Goal: Navigation & Orientation: Find specific page/section

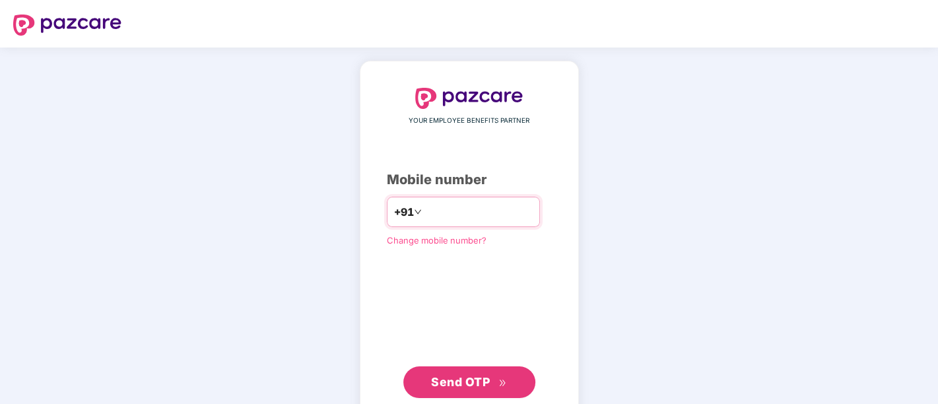
type input "**********"
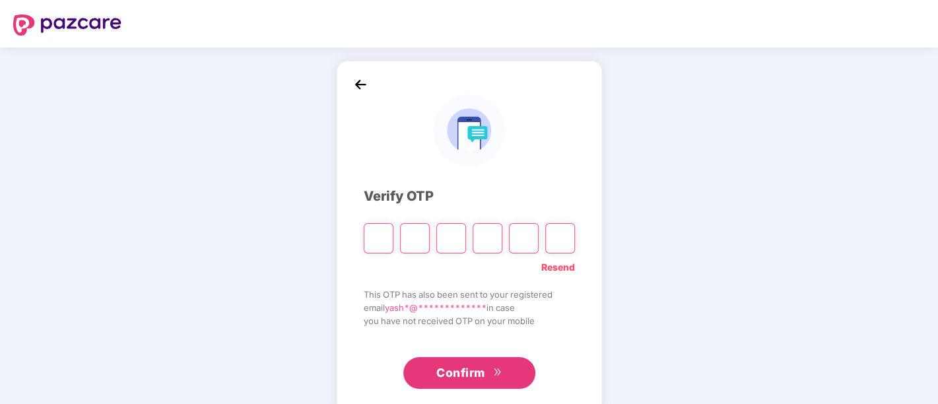
type input "*"
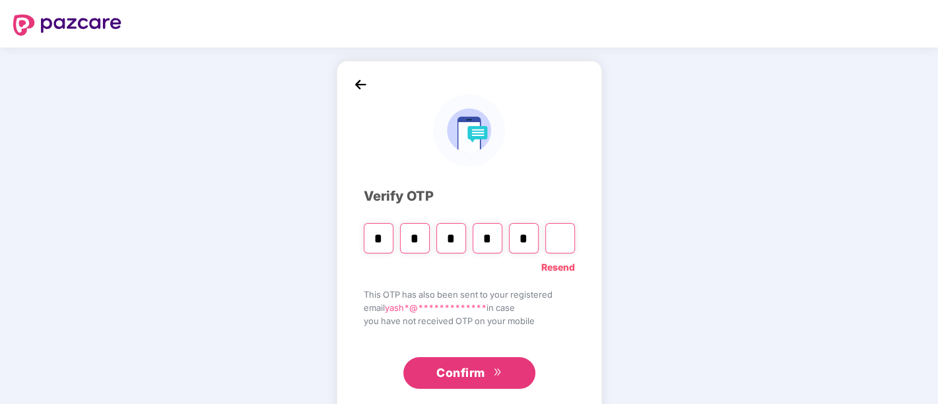
type input "*"
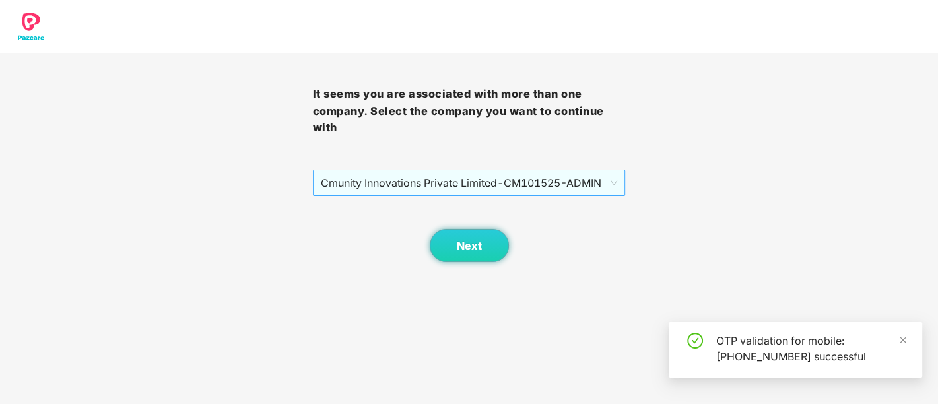
click at [436, 180] on span "Cmunity Innovations Private Limited - CM101525 - ADMIN" at bounding box center [469, 182] width 297 height 25
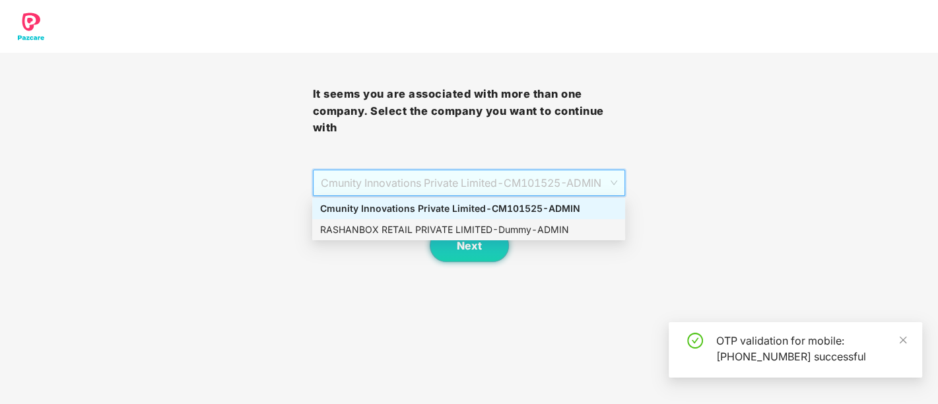
click at [410, 232] on div "RASHANBOX RETAIL PRIVATE LIMITED - Dummy - ADMIN" at bounding box center [468, 230] width 297 height 15
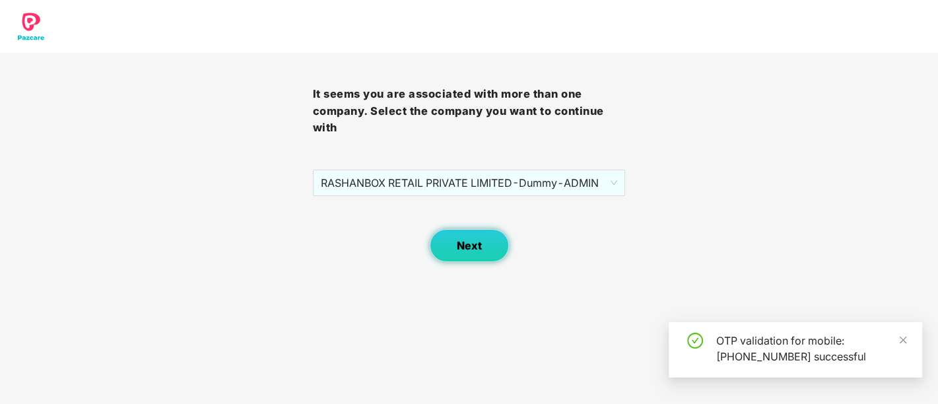
click at [467, 246] on span "Next" at bounding box center [469, 246] width 25 height 13
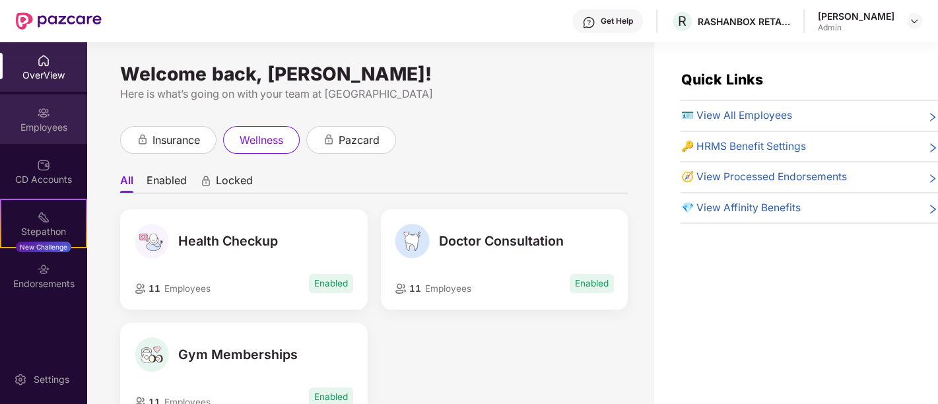
click at [39, 115] on img at bounding box center [43, 112] width 13 height 13
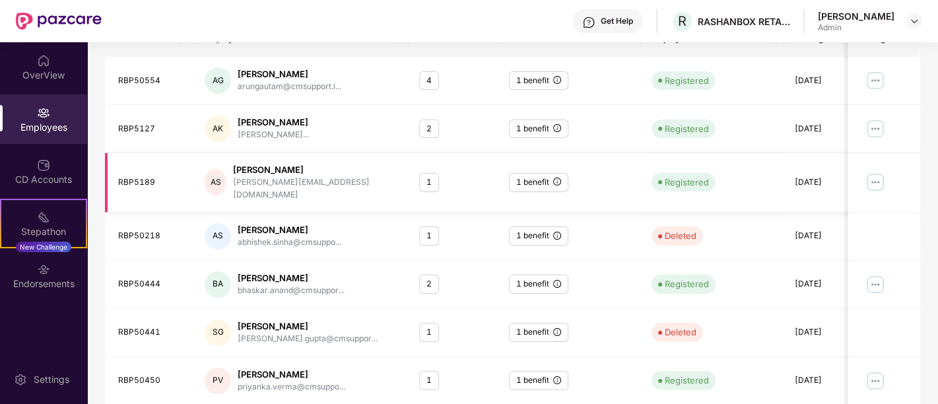
scroll to position [195, 0]
click at [552, 274] on div "1 benefit" at bounding box center [538, 283] width 59 height 19
click at [872, 277] on img at bounding box center [876, 283] width 21 height 21
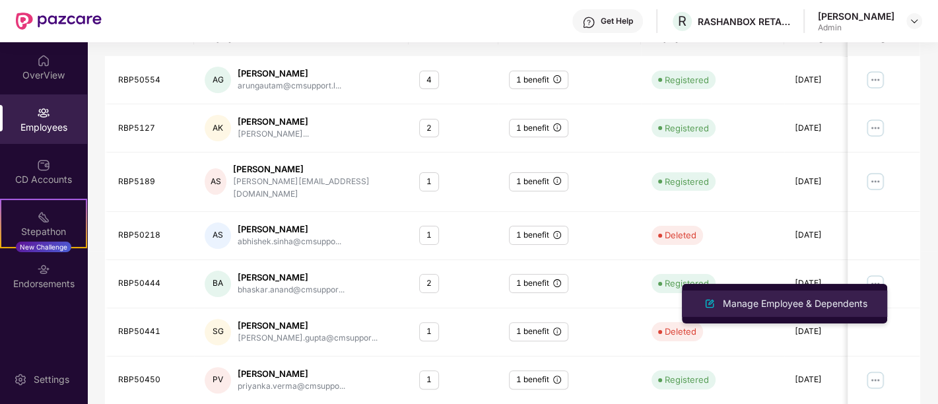
click at [809, 315] on li "Manage Employee & Dependents" at bounding box center [784, 304] width 205 height 26
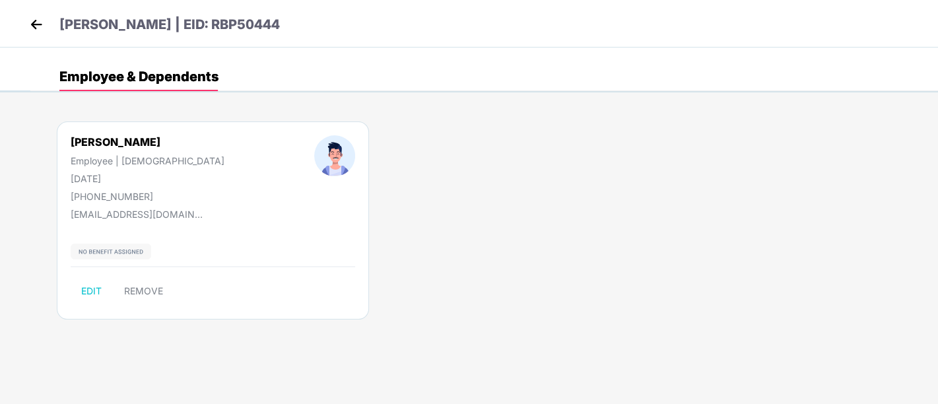
click at [94, 248] on img at bounding box center [111, 252] width 81 height 16
click at [30, 23] on img at bounding box center [36, 25] width 20 height 20
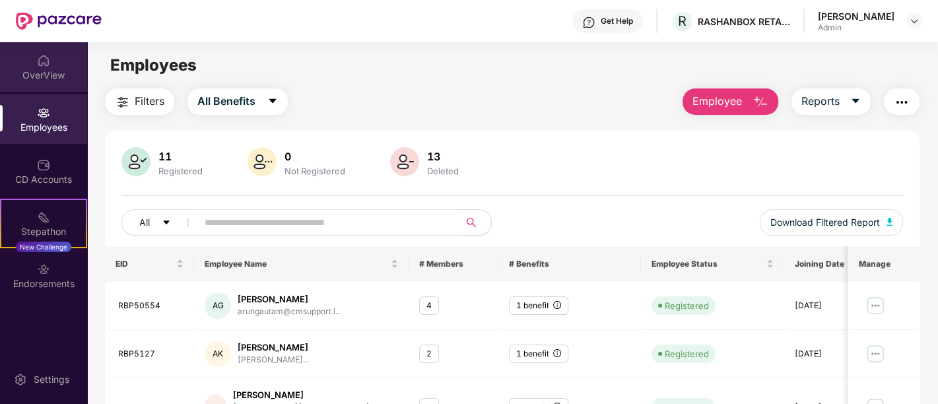
click at [50, 56] on img at bounding box center [43, 60] width 13 height 13
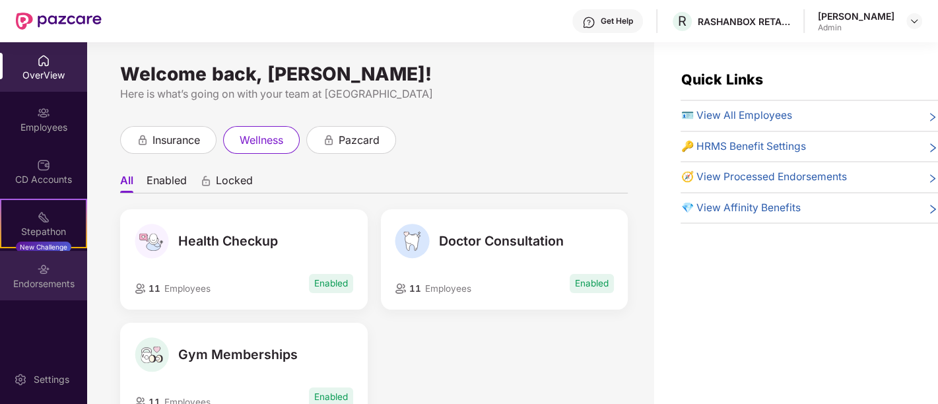
click at [62, 261] on div "Endorsements" at bounding box center [43, 276] width 87 height 50
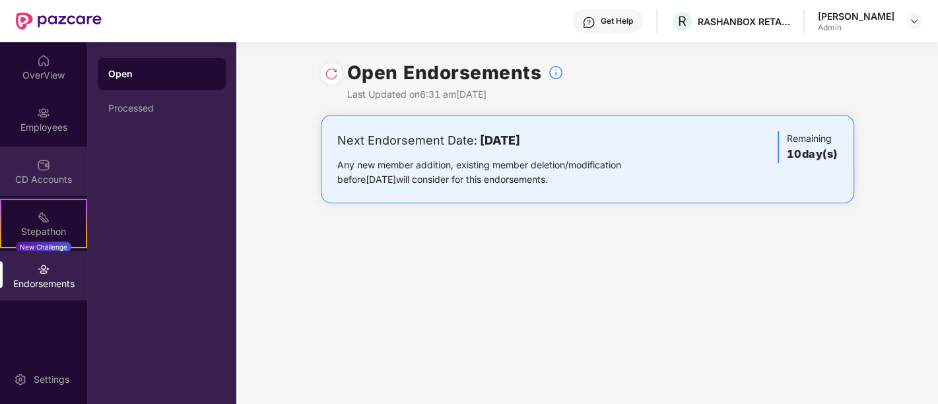
click at [22, 173] on div "CD Accounts" at bounding box center [43, 179] width 87 height 13
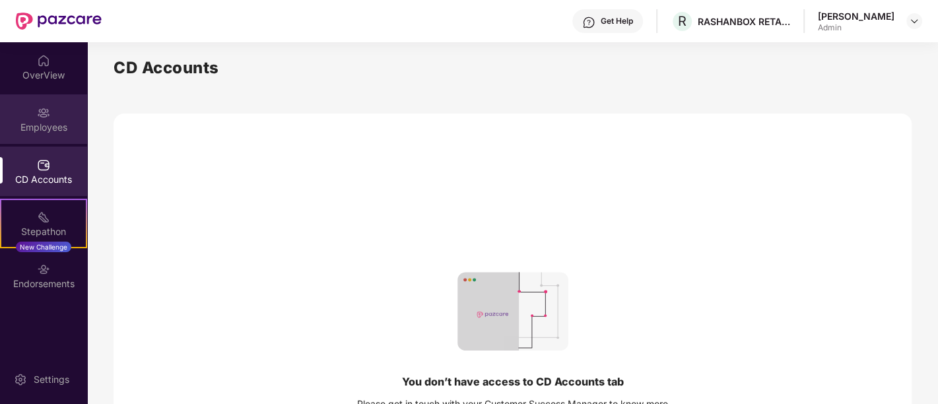
click at [50, 110] on img at bounding box center [43, 112] width 13 height 13
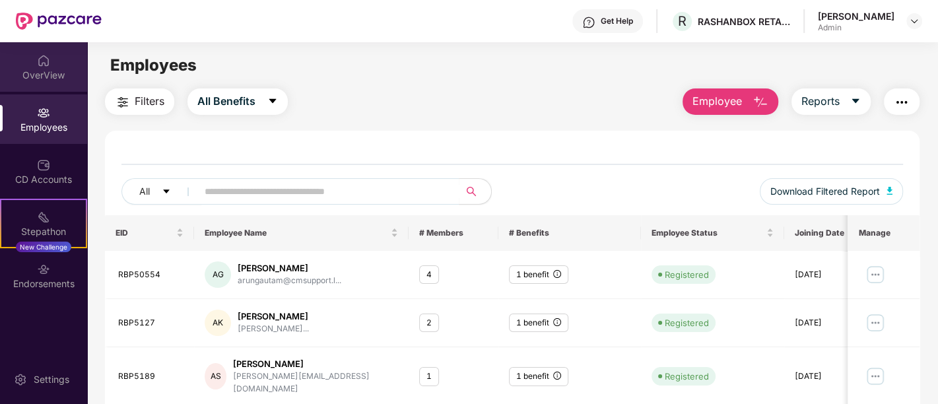
click at [50, 81] on div "OverView" at bounding box center [43, 75] width 87 height 13
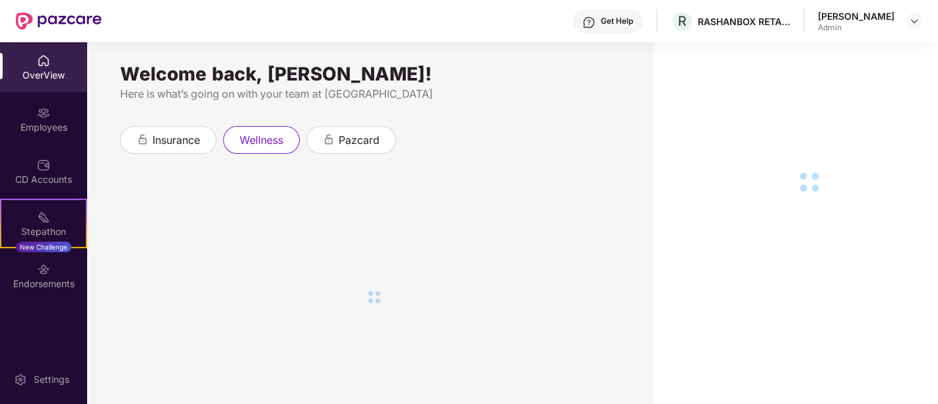
scroll to position [2, 0]
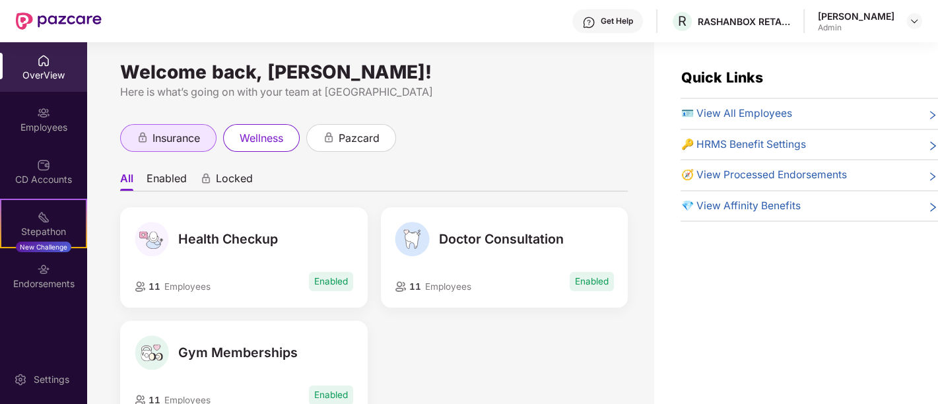
click at [186, 135] on span "insurance" at bounding box center [177, 138] width 48 height 17
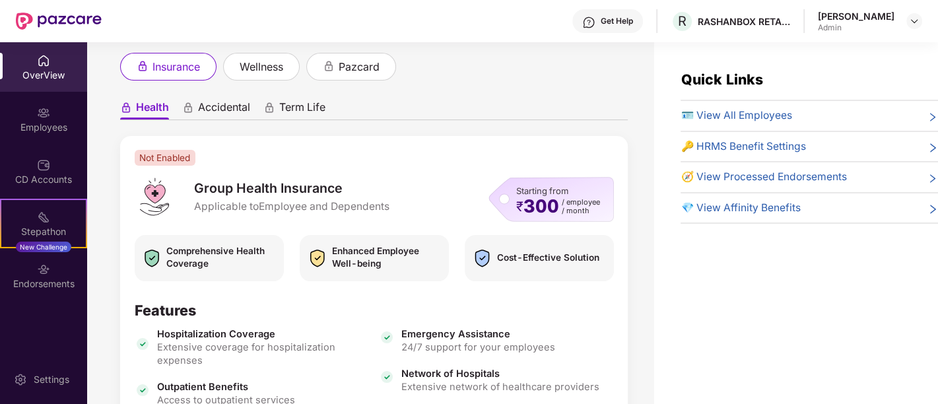
scroll to position [73, 0]
click at [202, 102] on span "Accidental" at bounding box center [224, 109] width 52 height 19
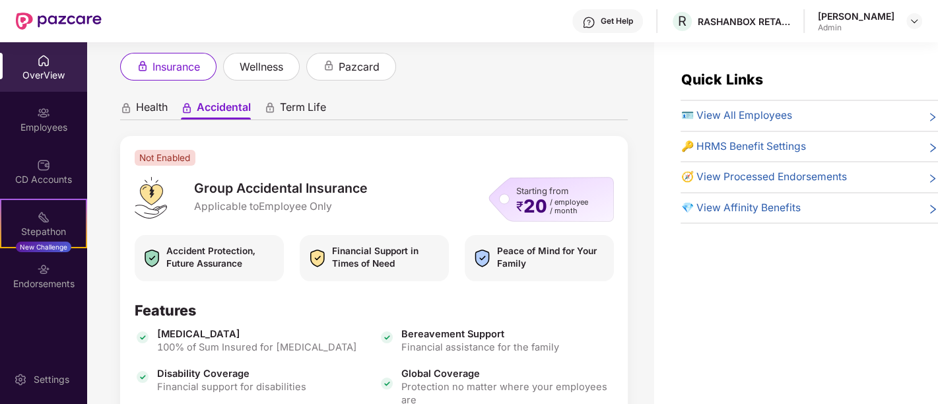
click at [297, 108] on span "Term Life" at bounding box center [303, 109] width 46 height 19
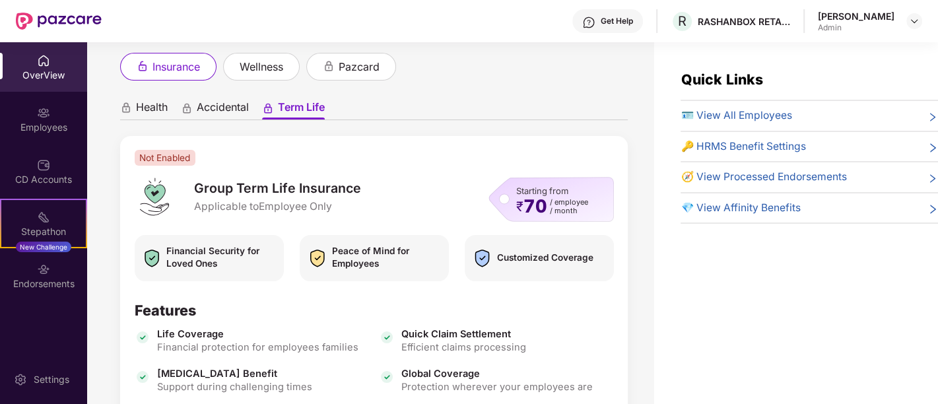
click at [155, 110] on span "Health" at bounding box center [152, 109] width 32 height 19
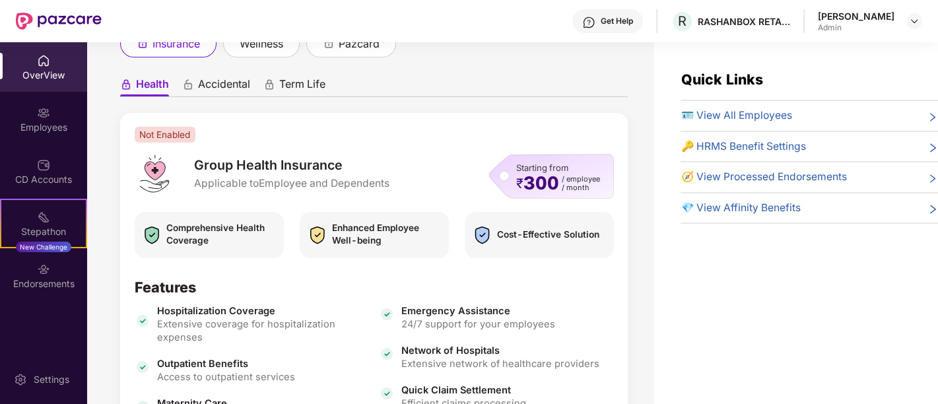
scroll to position [98, 0]
